Goal: Task Accomplishment & Management: Manage account settings

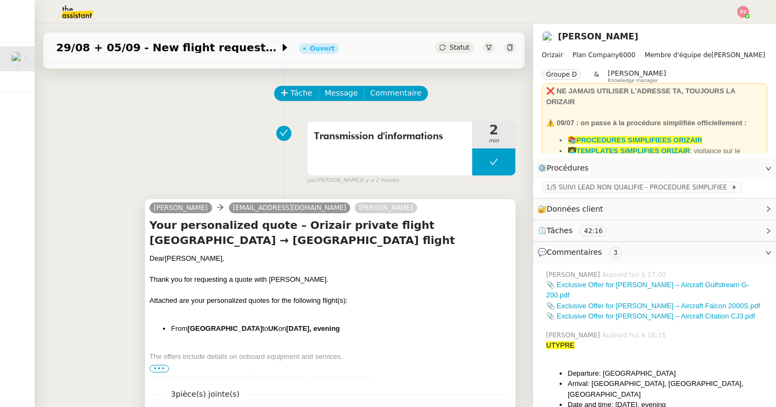
scroll to position [21, 0]
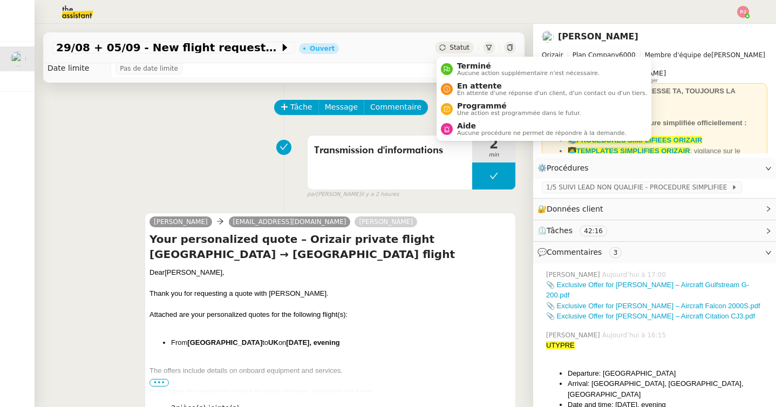
click at [457, 46] on span "Statut" at bounding box center [460, 48] width 20 height 8
click at [466, 109] on span "Programmé" at bounding box center [519, 105] width 124 height 9
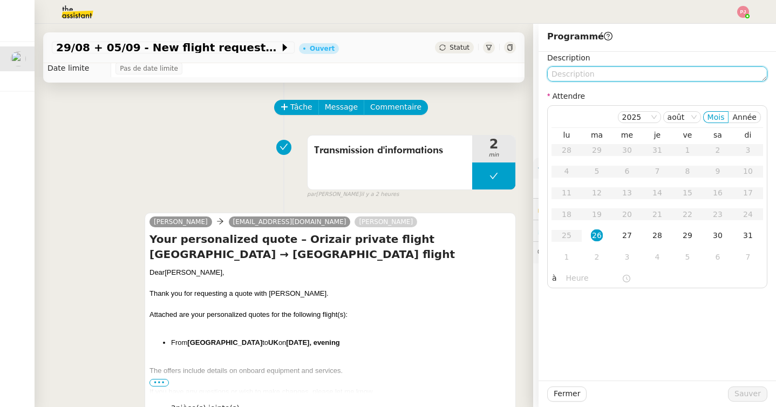
click at [576, 73] on textarea at bounding box center [657, 73] width 220 height 15
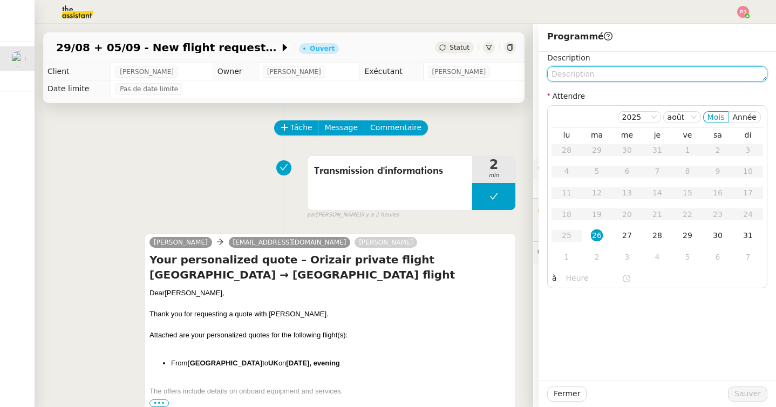
click at [571, 76] on textarea at bounding box center [657, 73] width 220 height 15
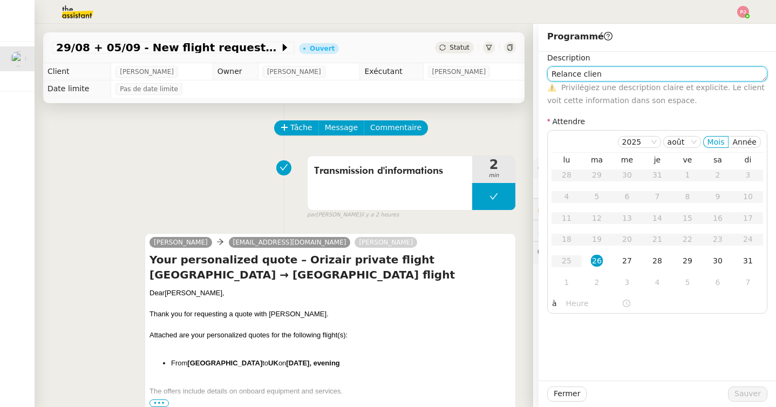
type textarea "Relance client"
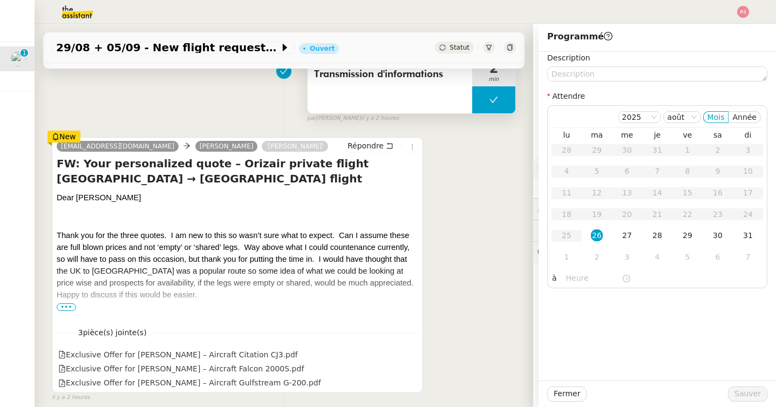
scroll to position [145, 0]
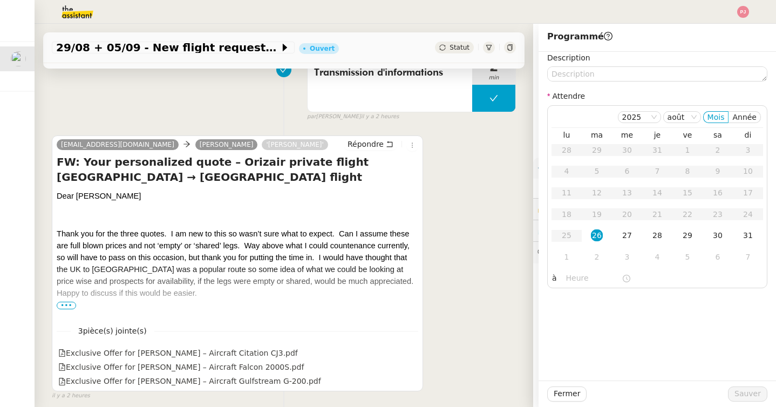
click at [72, 304] on span "•••" at bounding box center [66, 306] width 19 height 8
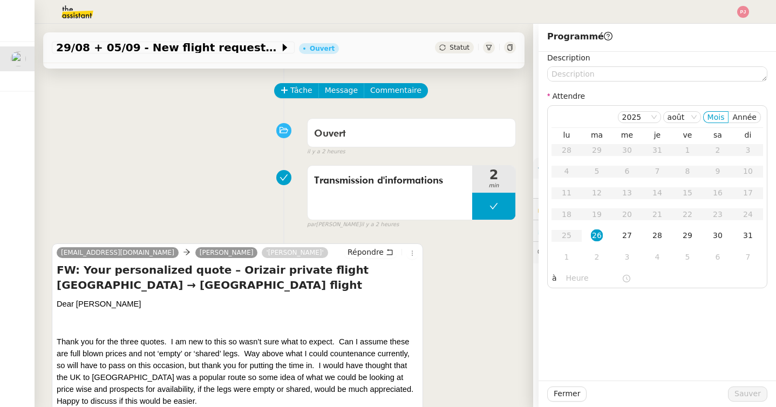
scroll to position [0, 0]
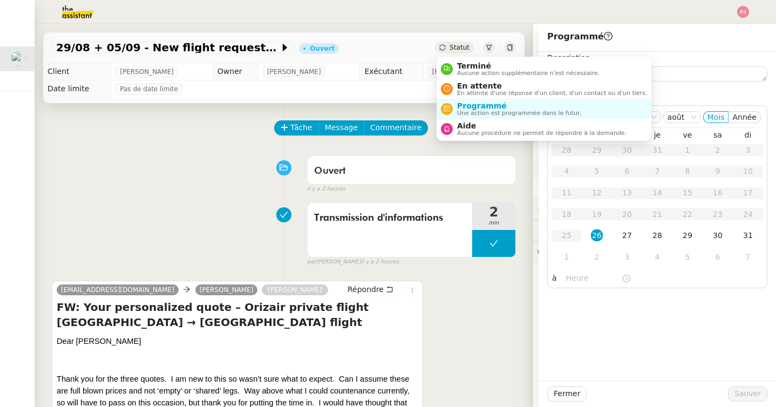
click at [449, 49] on div "Statut" at bounding box center [454, 48] width 39 height 12
click at [481, 107] on span "Programmé" at bounding box center [519, 105] width 124 height 9
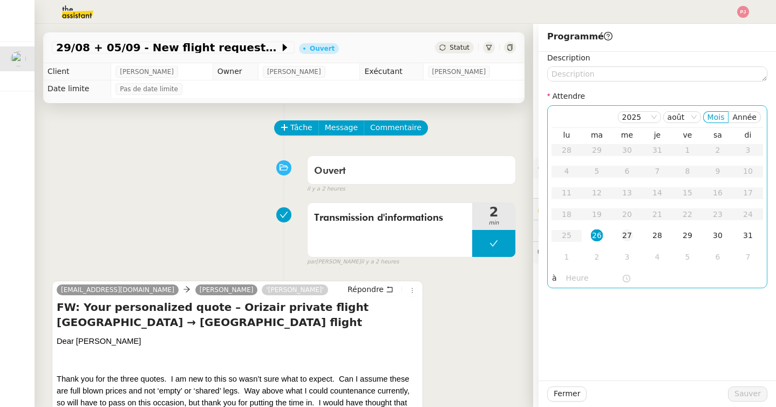
click at [623, 238] on div "27" at bounding box center [627, 235] width 12 height 12
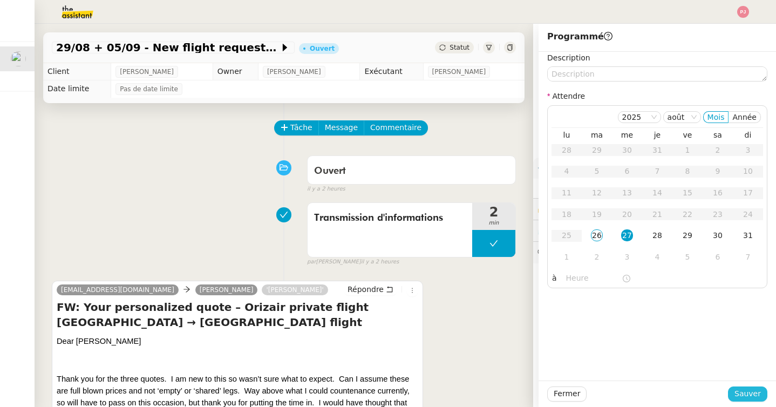
click at [737, 390] on span "Sauver" at bounding box center [748, 394] width 26 height 12
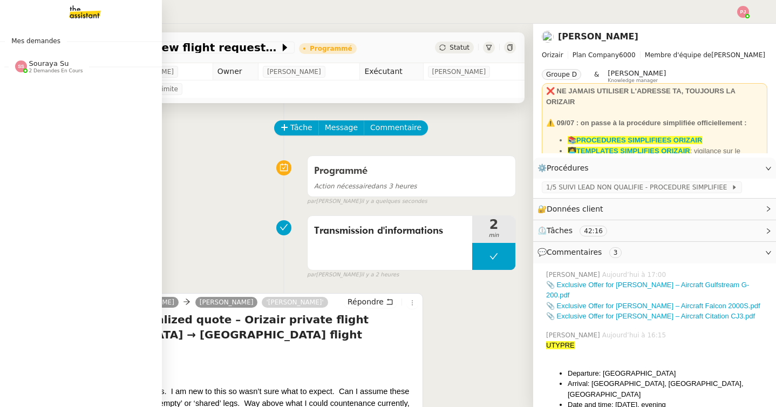
click at [39, 71] on span "2 demandes en cours" at bounding box center [56, 71] width 54 height 6
click at [91, 87] on span "Point procédures et FAQ" at bounding box center [76, 86] width 119 height 10
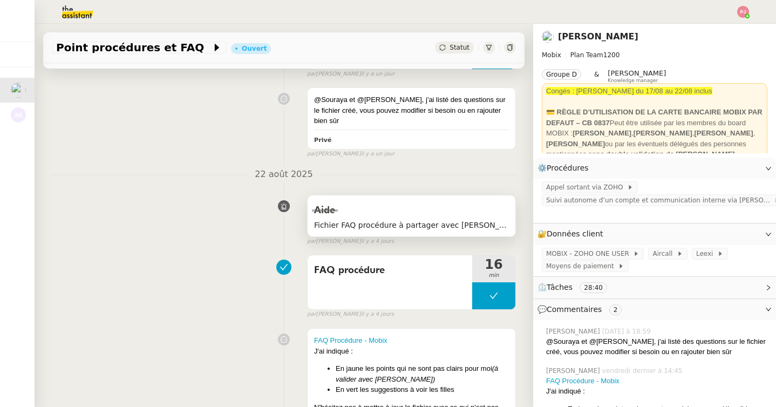
scroll to position [192, 0]
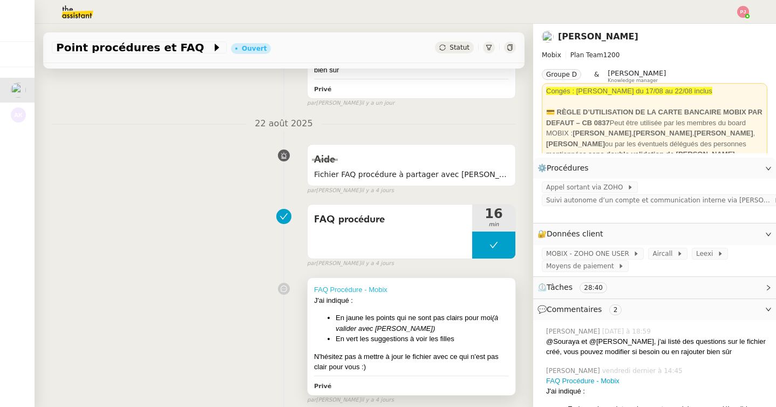
click at [378, 286] on link "FAQ Procédure - Mobix" at bounding box center [350, 290] width 73 height 8
